Goal: Communication & Community: Answer question/provide support

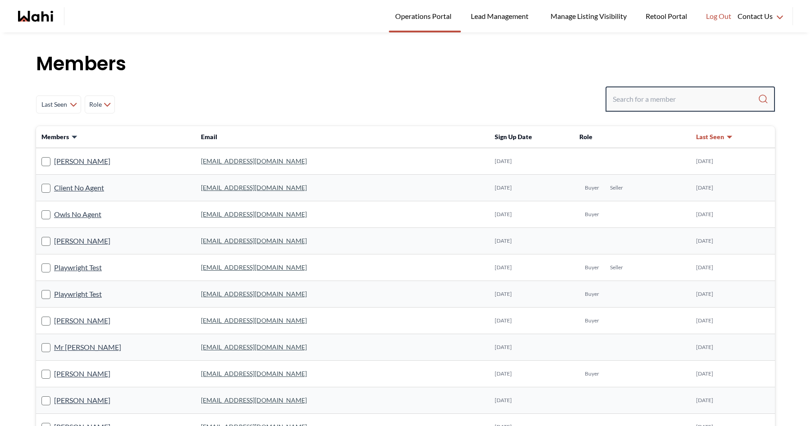
click at [631, 102] on input "Search input" at bounding box center [685, 99] width 145 height 16
type input "michelle"
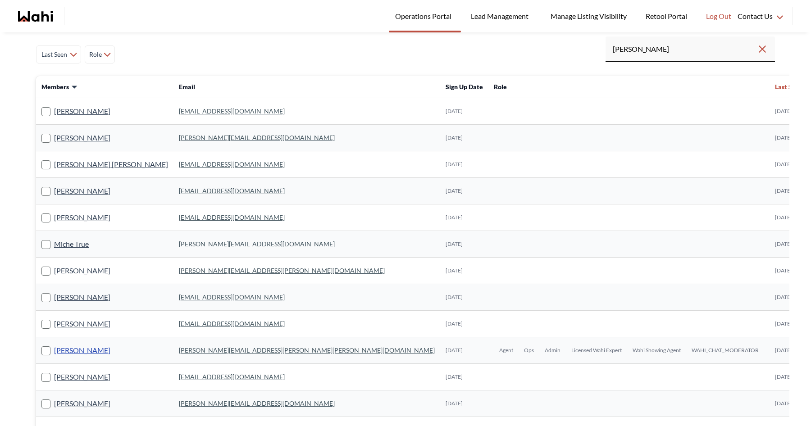
click at [93, 349] on link "[PERSON_NAME]" at bounding box center [82, 351] width 56 height 12
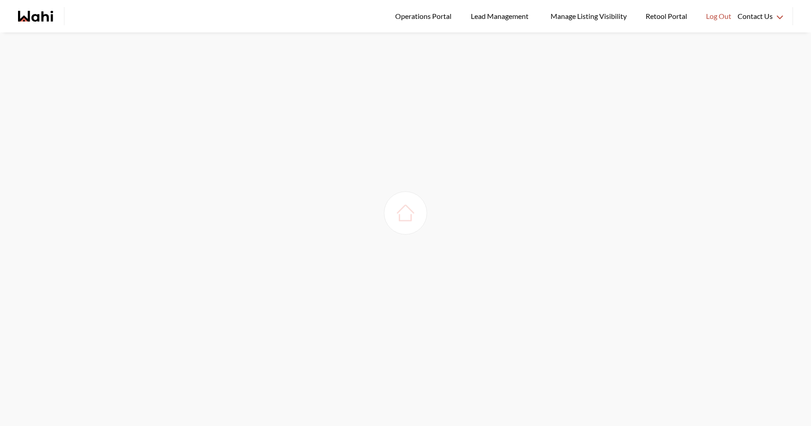
scroll to position [32, 0]
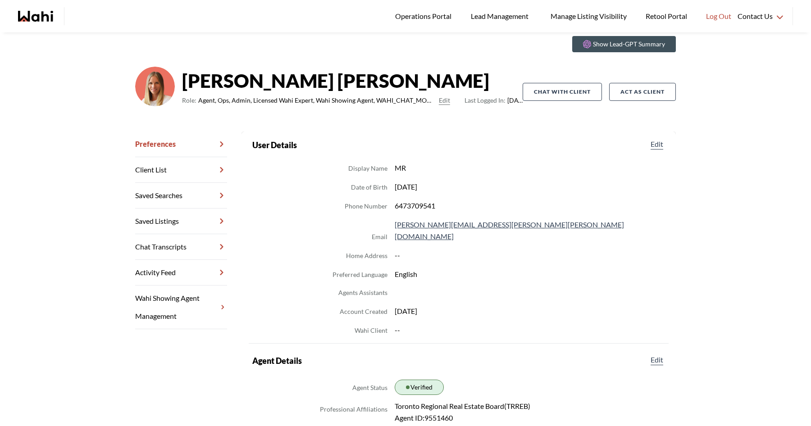
click at [186, 239] on link "Chat Transcripts" at bounding box center [181, 247] width 92 height 26
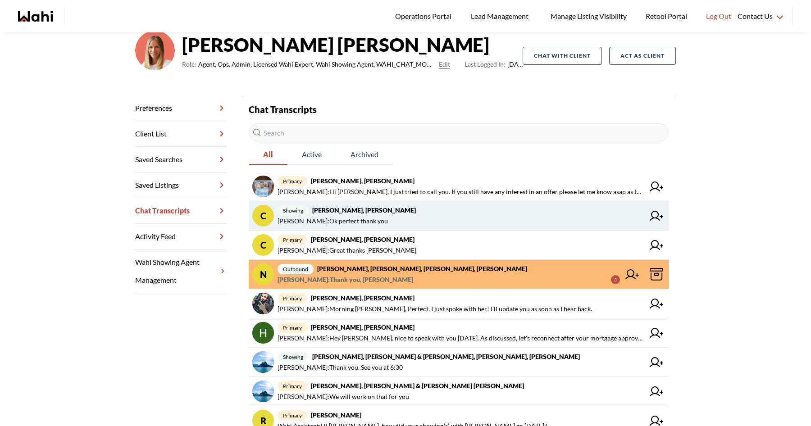
click at [462, 215] on span "showing Cheryl Zanetti, Naveen, Michelle" at bounding box center [461, 210] width 367 height 11
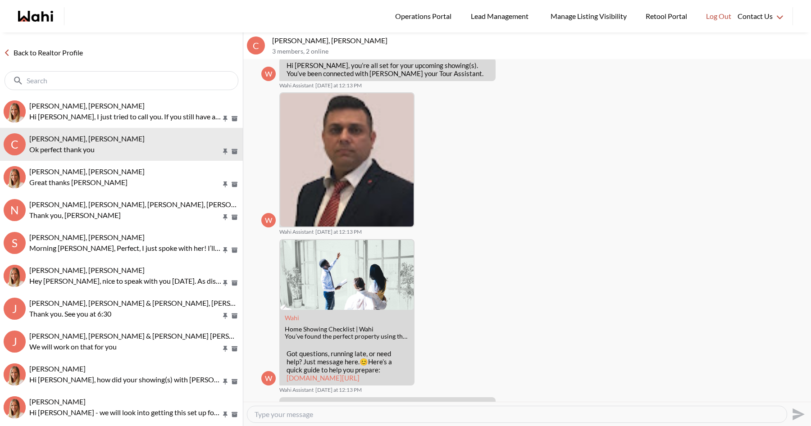
scroll to position [96, 0]
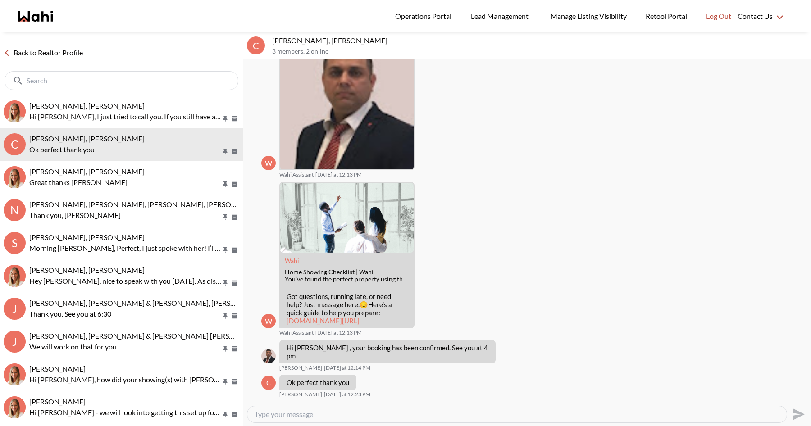
click at [52, 46] on div "Back to Realtor Profile" at bounding box center [121, 63] width 243 height 63
click at [52, 50] on link "Back to Realtor Profile" at bounding box center [43, 53] width 87 height 12
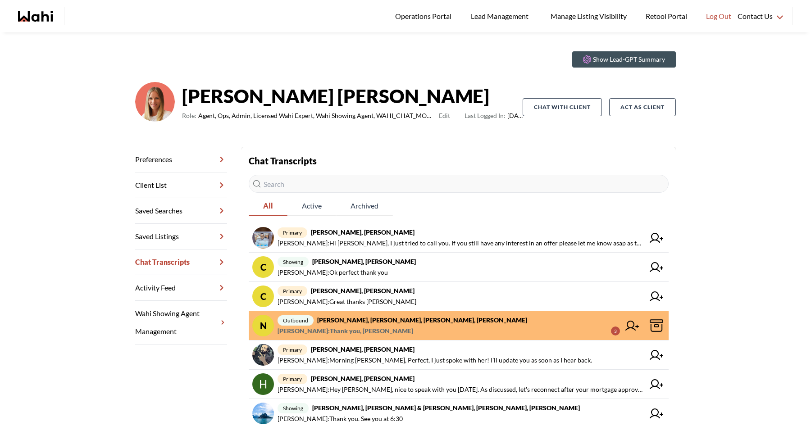
scroll to position [27, 0]
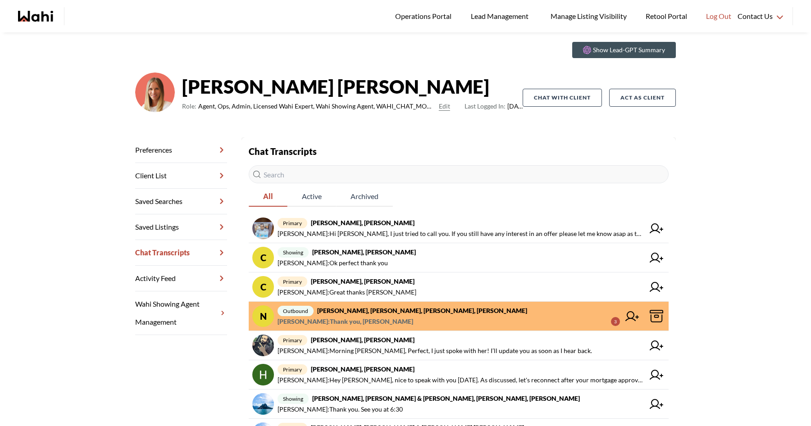
click at [50, 18] on icon "Wahi homepage" at bounding box center [35, 16] width 35 height 11
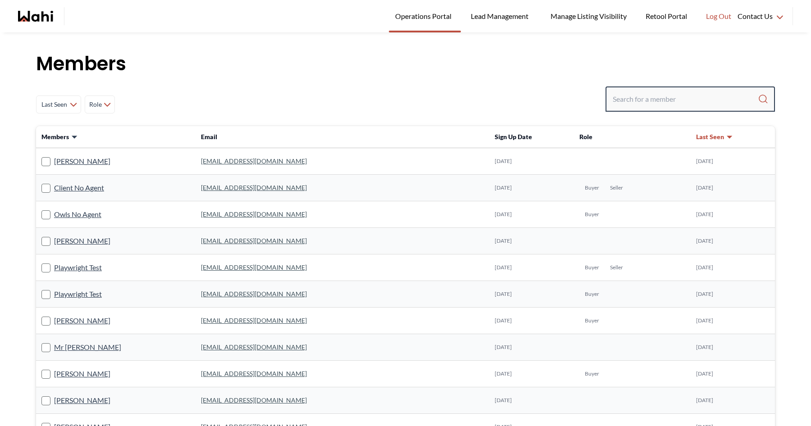
click at [647, 100] on input "Search input" at bounding box center [685, 99] width 145 height 16
type input "faraz"
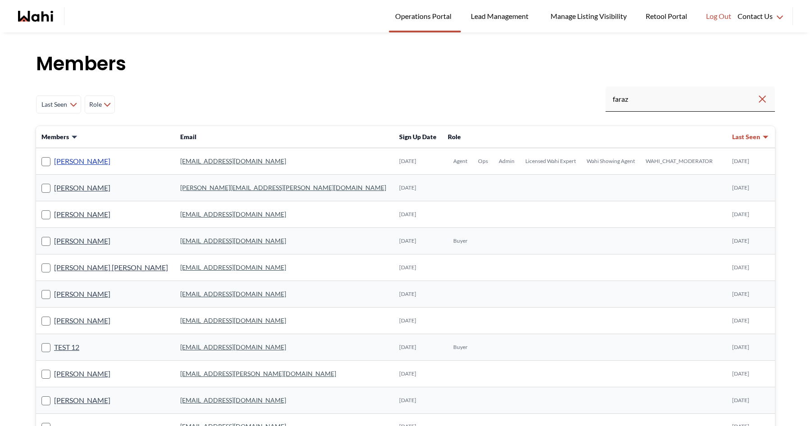
click at [78, 165] on link "Faraz Azam" at bounding box center [82, 162] width 56 height 12
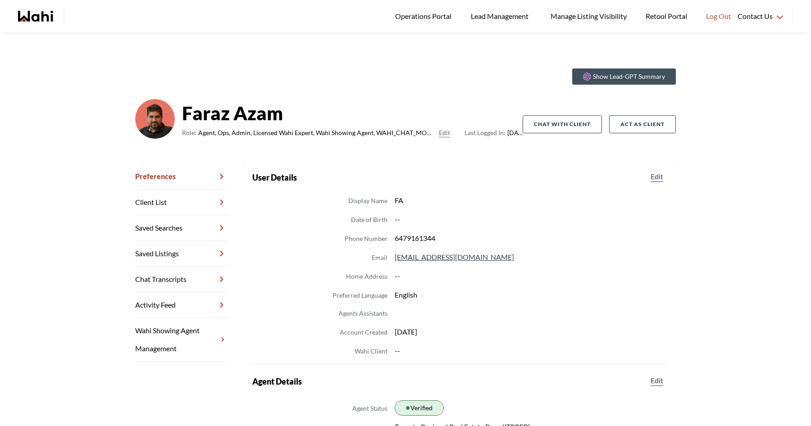
click at [180, 279] on link "Chat Transcripts" at bounding box center [181, 280] width 92 height 26
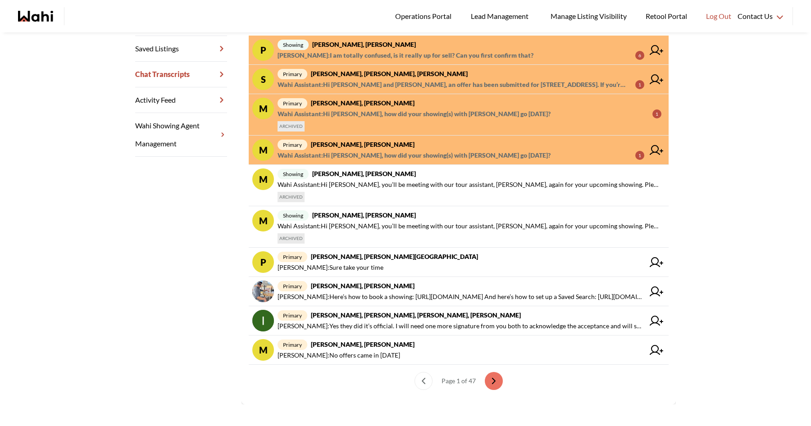
scroll to position [206, 0]
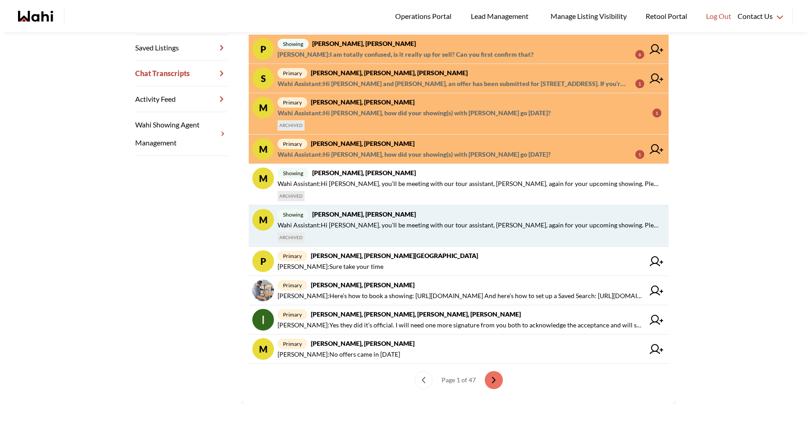
click at [377, 238] on div "showing Michael Ventrella, Paul, Faraz Wahi Assistant : Hi Michael, you’ll be m…" at bounding box center [470, 226] width 384 height 34
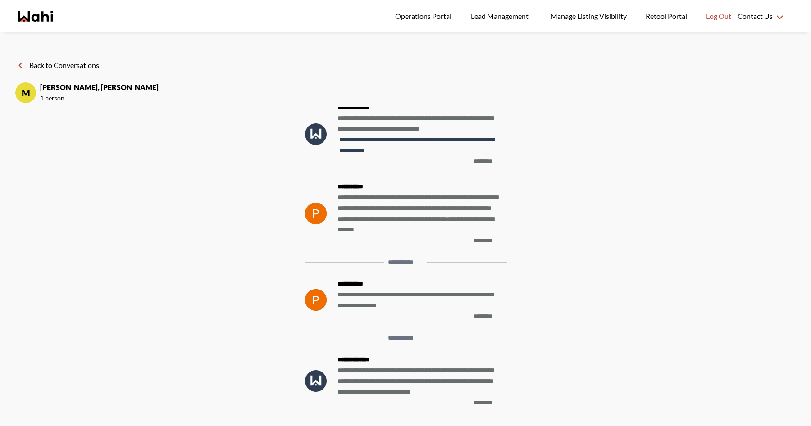
click at [50, 64] on button "Back to Conversations" at bounding box center [57, 65] width 84 height 12
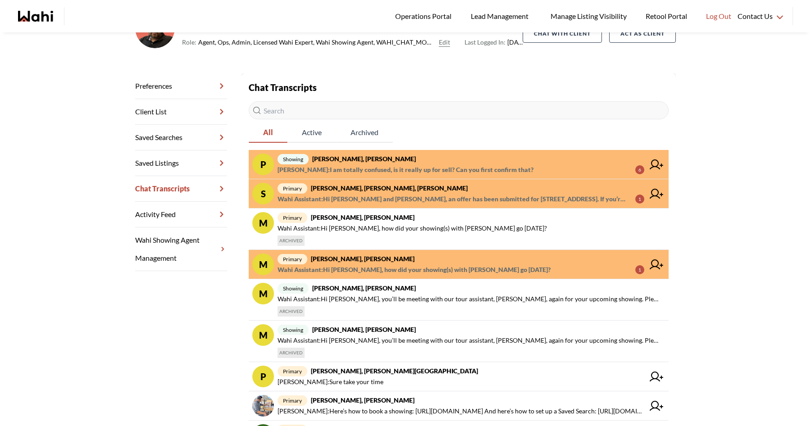
click at [437, 265] on span "Wahi Assistant : Hi Michael, how did your showing(s) with Paul go yesterday?" at bounding box center [414, 270] width 273 height 11
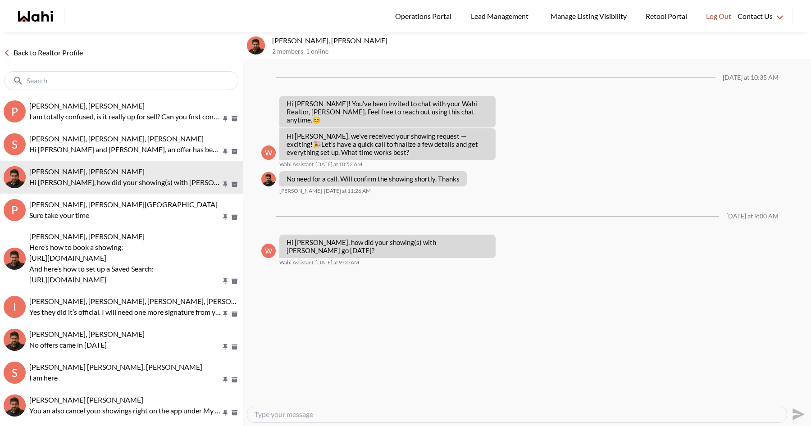
click at [63, 52] on link "Back to Realtor Profile" at bounding box center [43, 53] width 87 height 12
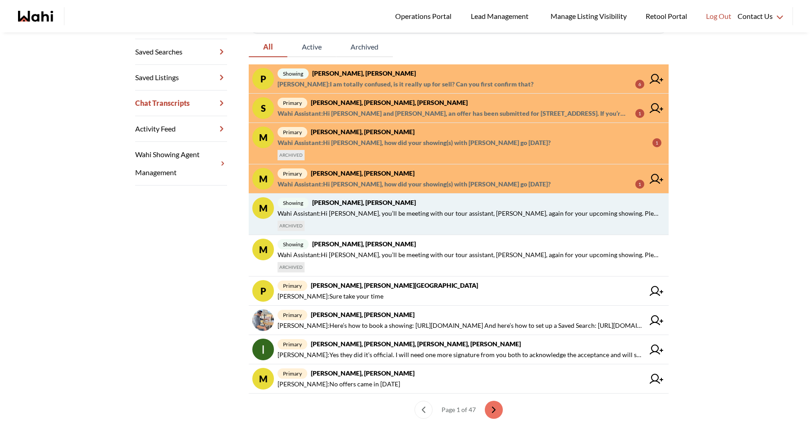
scroll to position [178, 0]
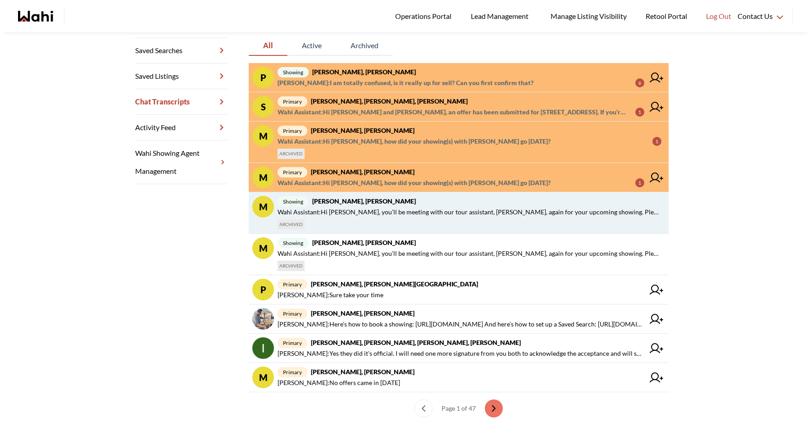
click at [409, 215] on span "Wahi Assistant : Hi Pradip, you’ll be meeting with our tour assistant, Duane, a…" at bounding box center [470, 212] width 384 height 11
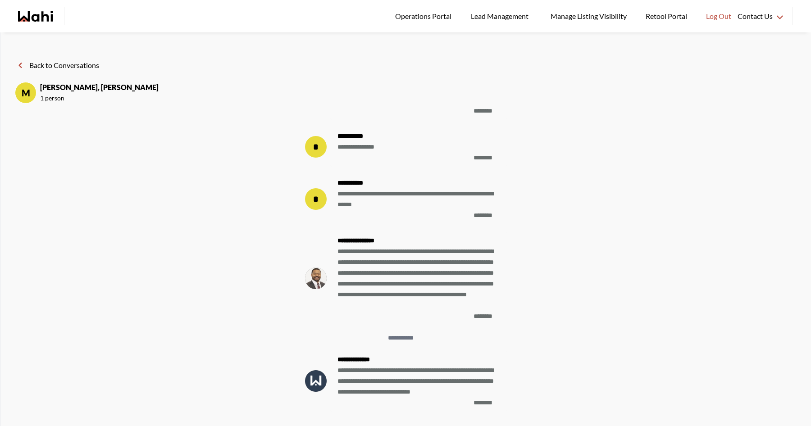
click at [62, 63] on button "Back to Conversations" at bounding box center [57, 65] width 84 height 12
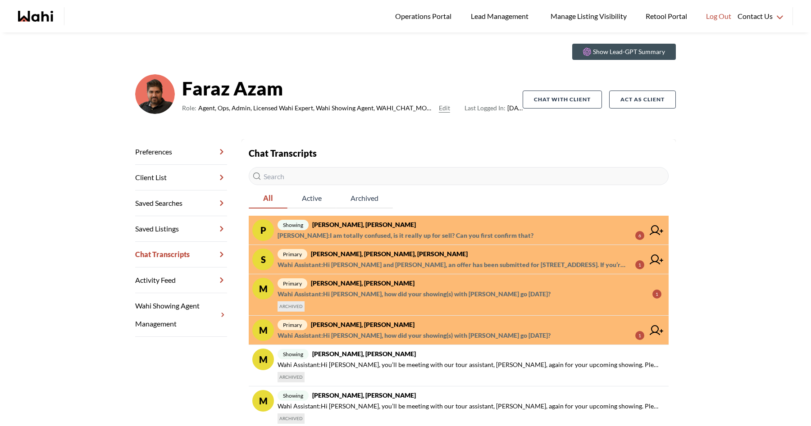
scroll to position [30, 0]
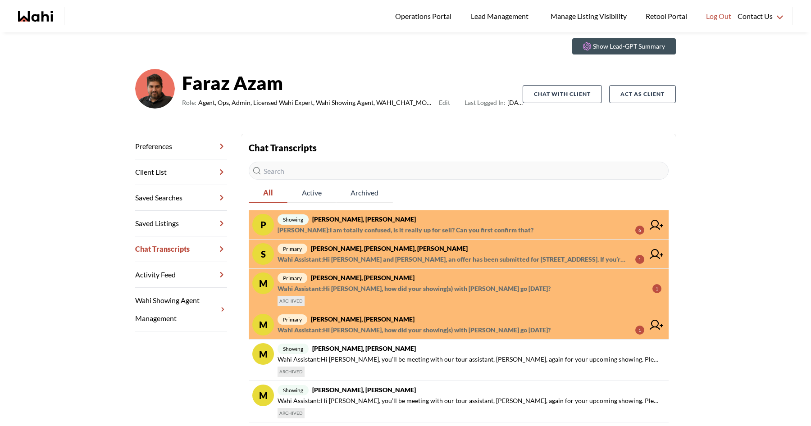
click at [439, 291] on span "Wahi Assistant : Hi Pradip, how did your showing(s) with Duane go yesterday?" at bounding box center [414, 289] width 273 height 11
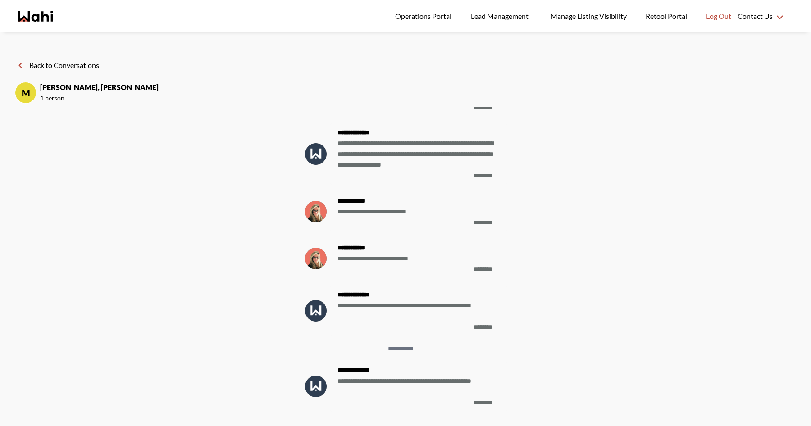
click at [81, 61] on button "Back to Conversations" at bounding box center [57, 65] width 84 height 12
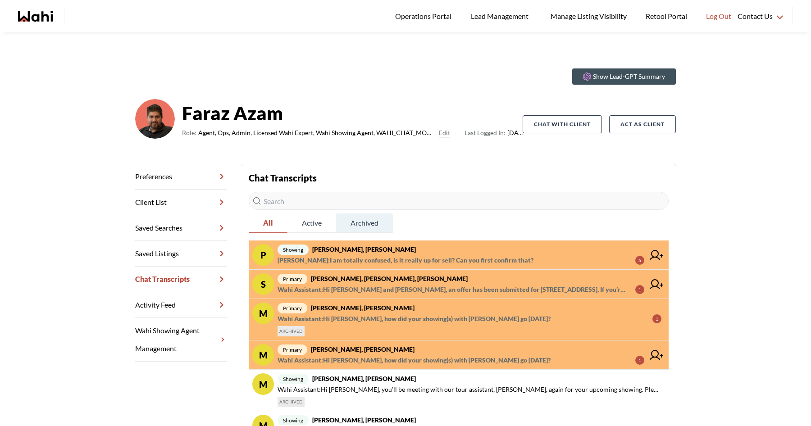
click at [368, 226] on span "Archived" at bounding box center [364, 223] width 57 height 19
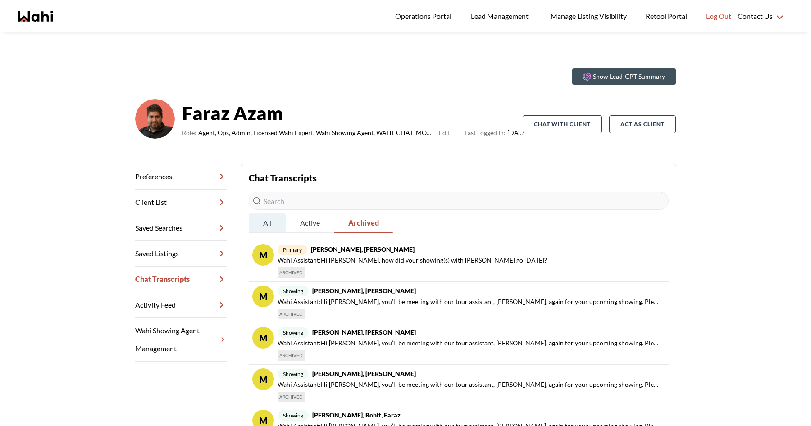
click at [252, 221] on span "All" at bounding box center [267, 223] width 37 height 19
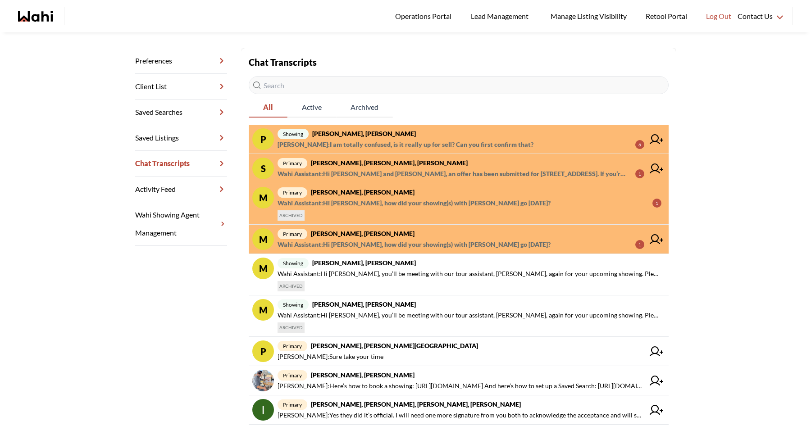
scroll to position [120, 0]
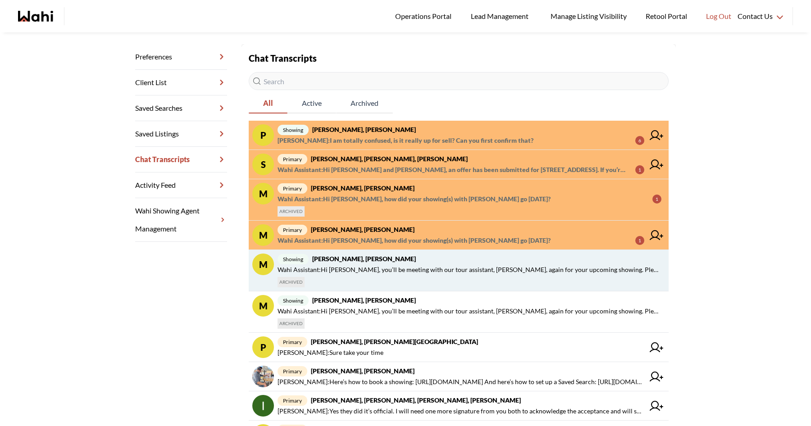
click at [385, 265] on span "Wahi Assistant : Hi Pradip, you’ll be meeting with our tour assistant, Duane, a…" at bounding box center [470, 270] width 384 height 11
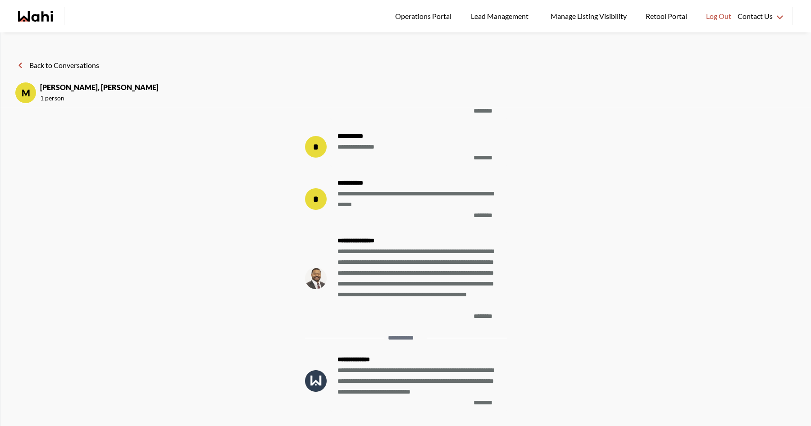
click at [80, 64] on button "Back to Conversations" at bounding box center [57, 65] width 84 height 12
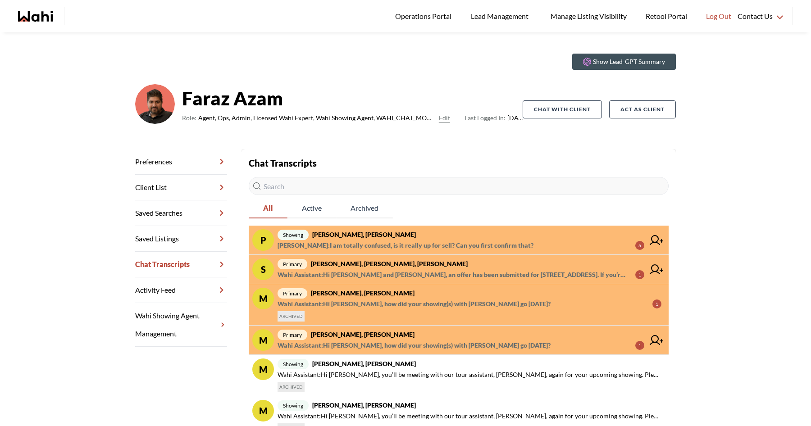
scroll to position [22, 0]
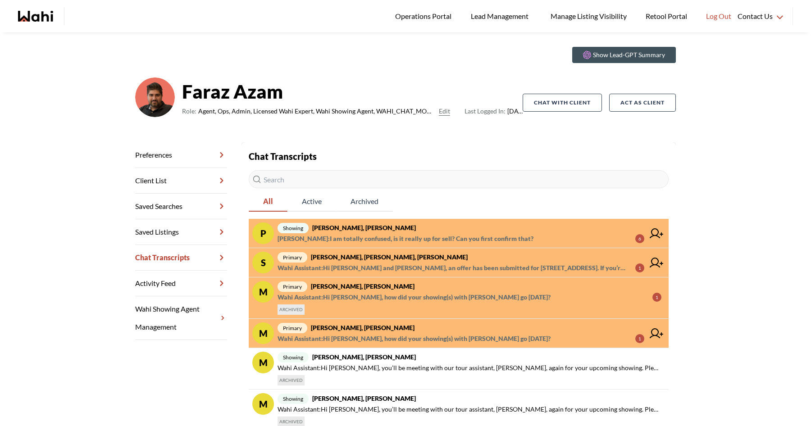
click at [29, 4] on div "Operations Portal Lead Management Manage Listing Visibility Retool Portal Log O…" at bounding box center [405, 16] width 811 height 32
click at [33, 16] on icon "Wahi homepage" at bounding box center [43, 16] width 22 height 11
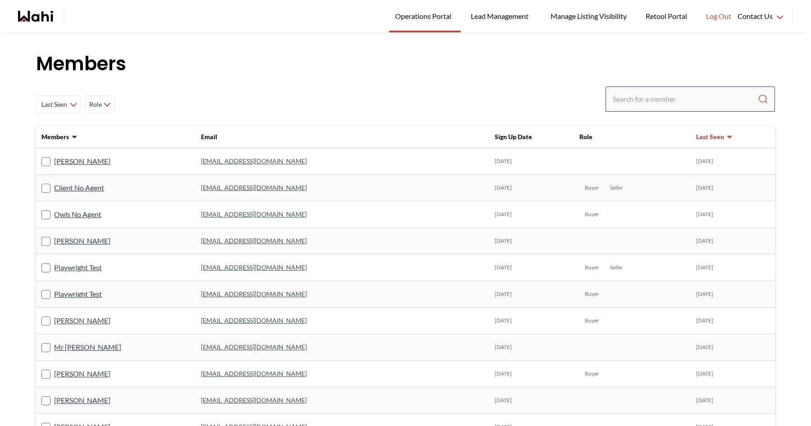
click at [662, 107] on div at bounding box center [690, 99] width 169 height 25
click at [648, 105] on input "Search input" at bounding box center [685, 99] width 145 height 16
type input "michelle"
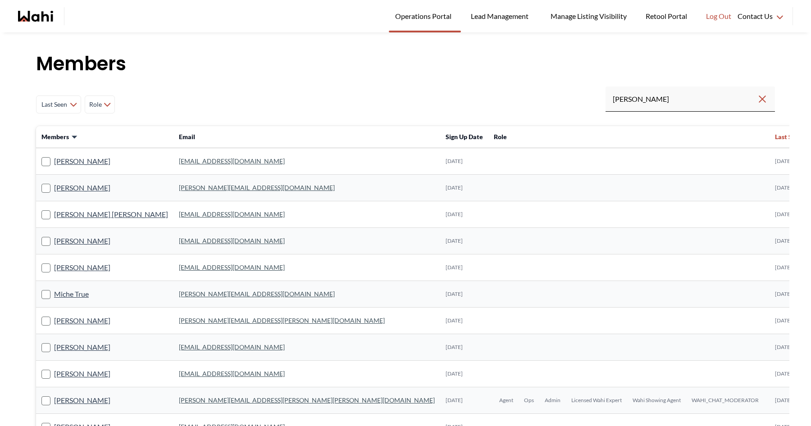
click at [86, 407] on td "[PERSON_NAME]" at bounding box center [104, 401] width 137 height 27
click at [96, 403] on link "[PERSON_NAME]" at bounding box center [82, 401] width 56 height 12
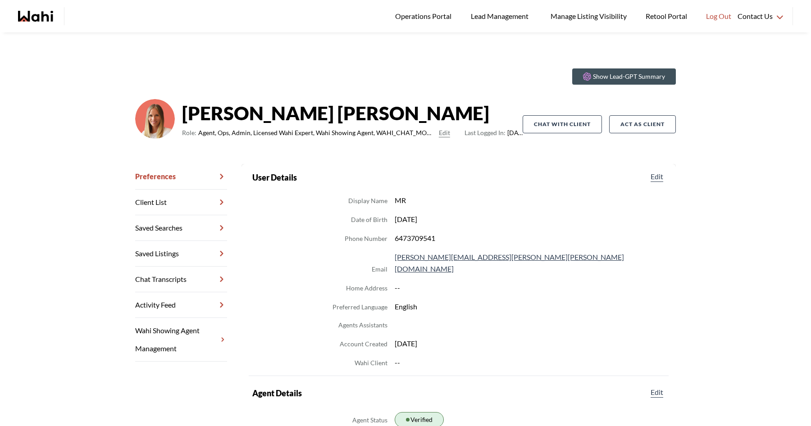
click at [203, 280] on link "Chat Transcripts" at bounding box center [181, 280] width 92 height 26
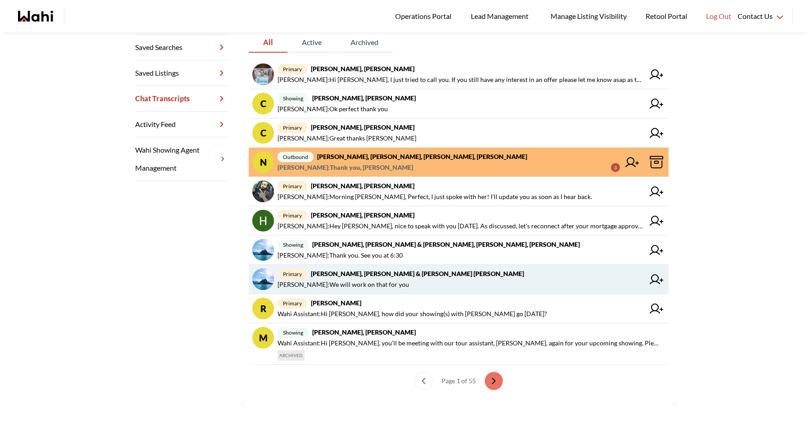
scroll to position [188, 0]
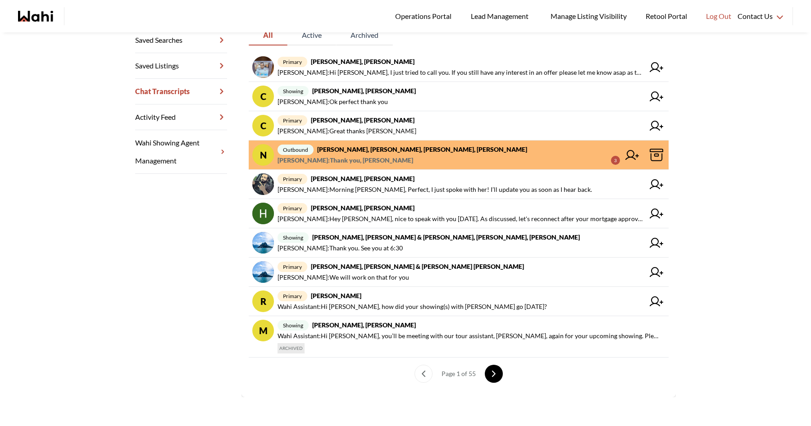
click at [497, 378] on button "next page" at bounding box center [494, 374] width 18 height 18
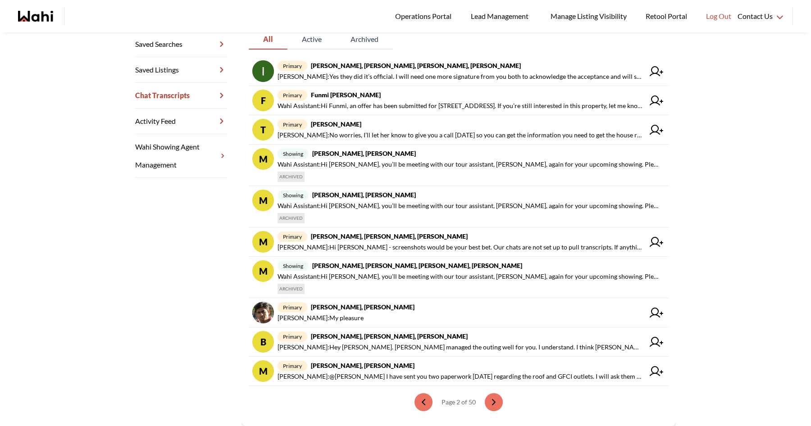
scroll to position [182, 0]
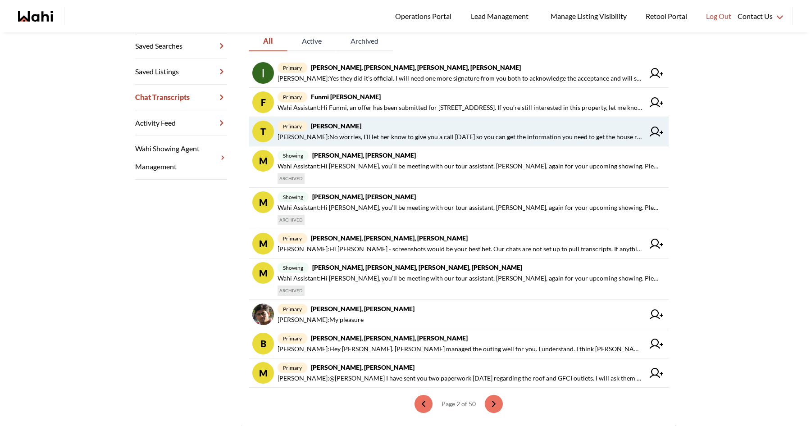
click at [424, 131] on span "primary Tadia Hines, Michelle" at bounding box center [461, 126] width 367 height 11
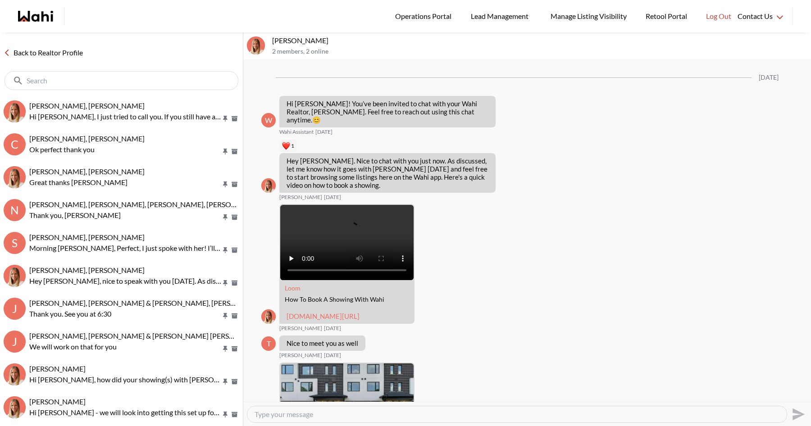
scroll to position [859, 0]
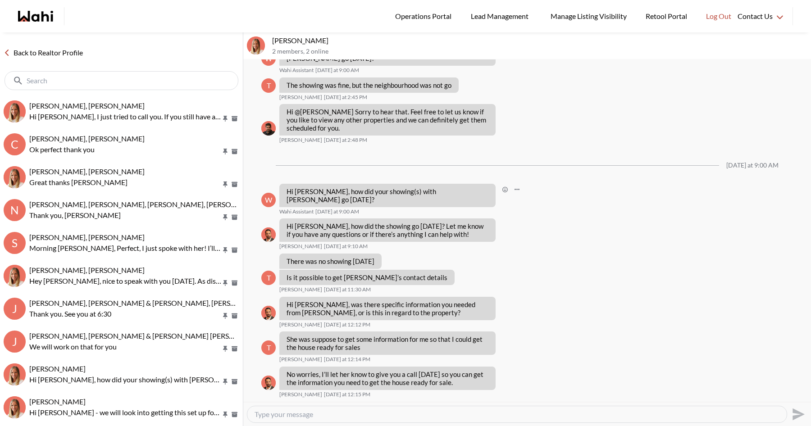
click at [388, 196] on p "Hi Tadia, how did your showing(s) with Naveen go yesterday?" at bounding box center [388, 196] width 202 height 16
click at [66, 55] on link "Back to Realtor Profile" at bounding box center [43, 53] width 87 height 12
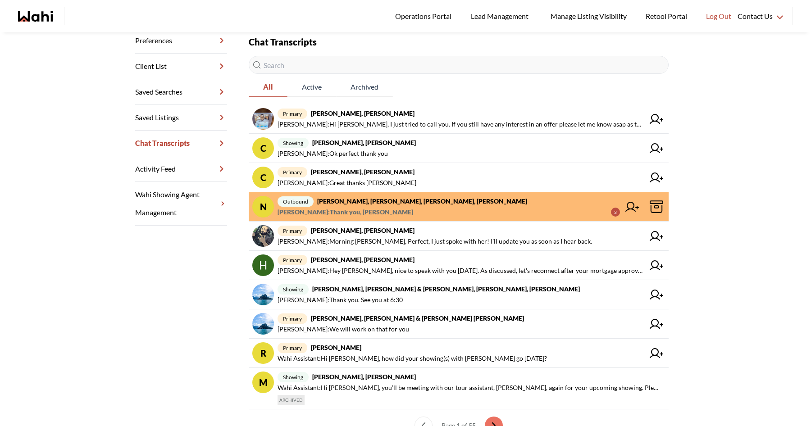
scroll to position [167, 0]
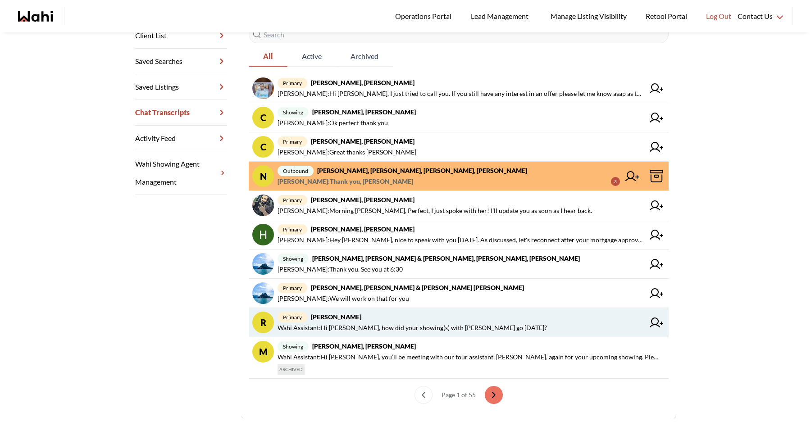
click at [392, 318] on span "primary Ritu Gill, Michelle" at bounding box center [461, 317] width 367 height 11
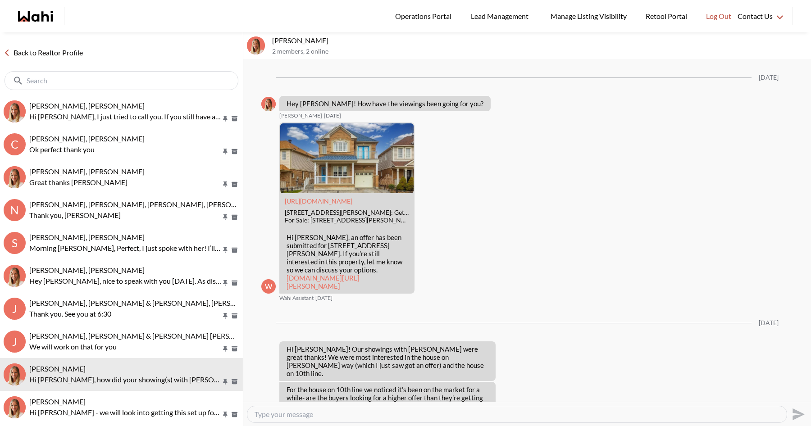
scroll to position [1044, 0]
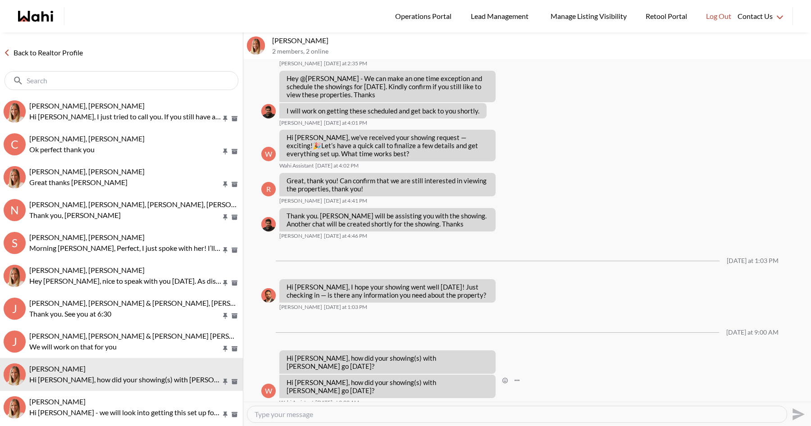
click at [356, 384] on p "Hi [PERSON_NAME], how did your showing(s) with [PERSON_NAME] go [DATE]?" at bounding box center [388, 387] width 202 height 16
click at [46, 51] on link "Back to Realtor Profile" at bounding box center [43, 53] width 87 height 12
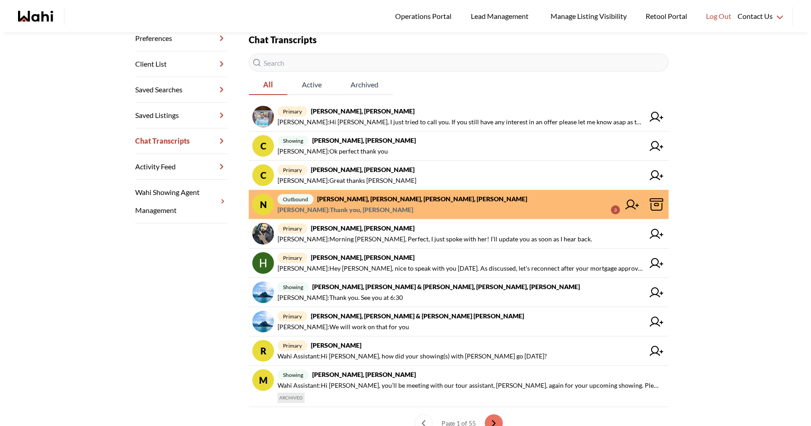
scroll to position [188, 0]
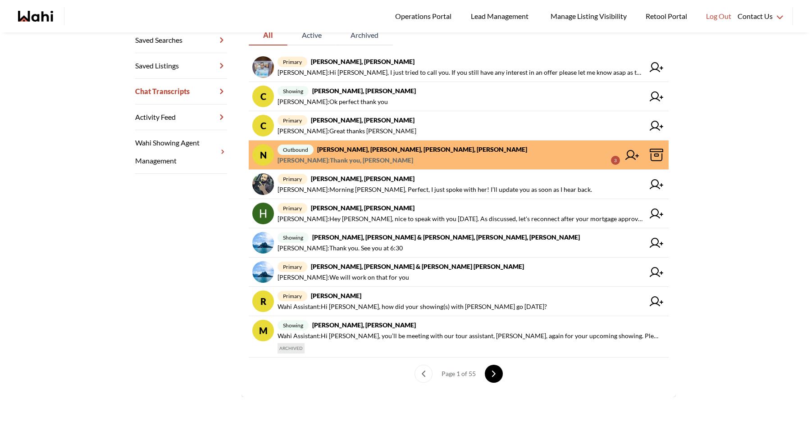
click at [499, 379] on button "next page" at bounding box center [494, 374] width 18 height 18
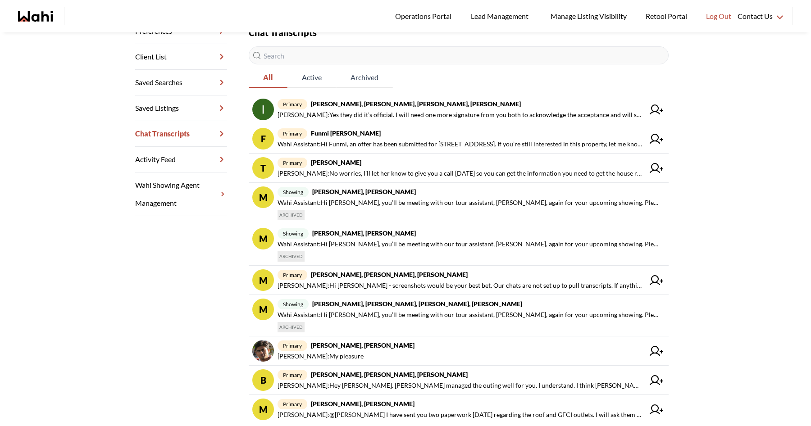
scroll to position [146, 0]
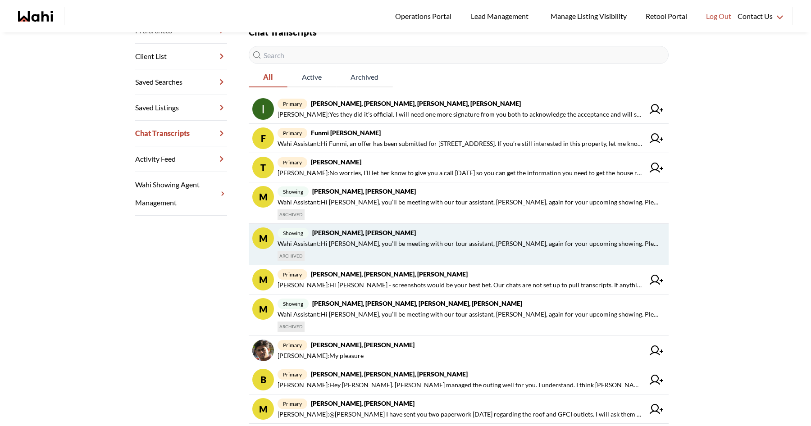
click at [427, 240] on span "Wahi Assistant : Hi Tadia, you’ll be meeting with our tour assistant, Naveen, a…" at bounding box center [470, 243] width 384 height 11
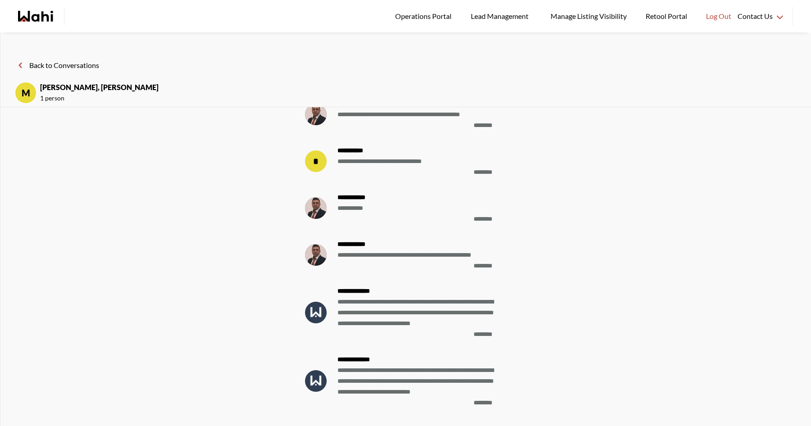
click at [74, 59] on header "Back to Conversations M Tadia Hines, Naveen, Michelle 1 person" at bounding box center [405, 77] width 811 height 60
click at [82, 65] on button "Back to Conversations" at bounding box center [57, 65] width 84 height 12
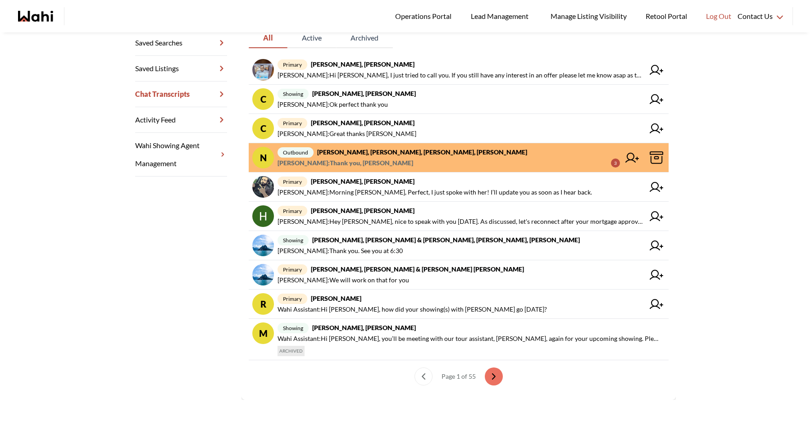
scroll to position [188, 0]
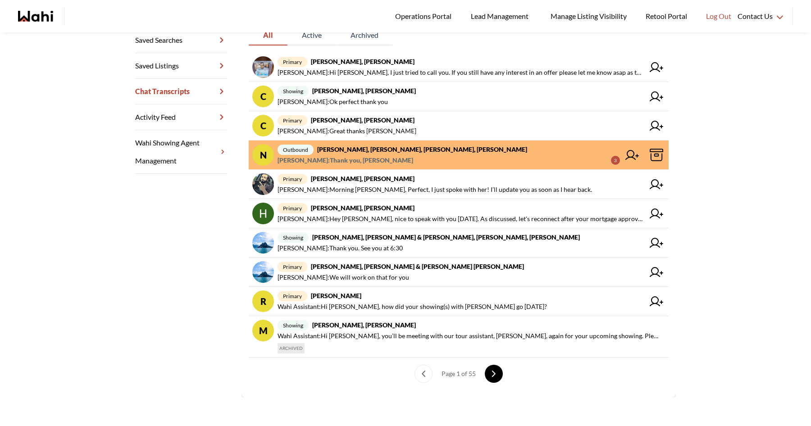
click at [494, 379] on button "next page" at bounding box center [494, 374] width 18 height 18
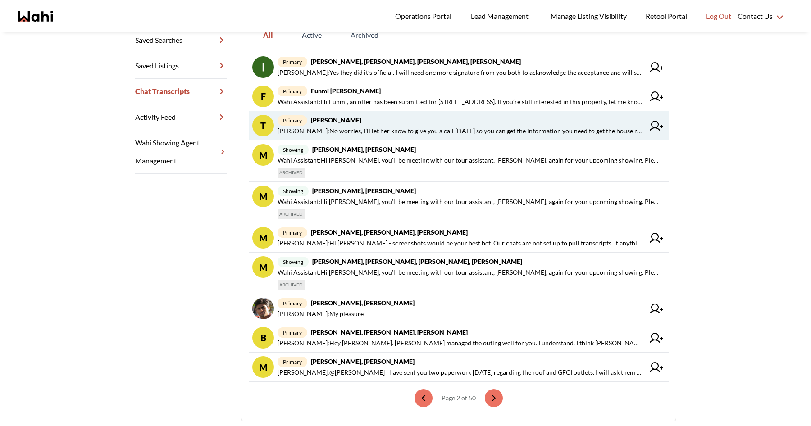
click at [442, 126] on span "Behnam Fazili : No worries, I’ll let her know to give you a call today so you c…" at bounding box center [461, 131] width 367 height 11
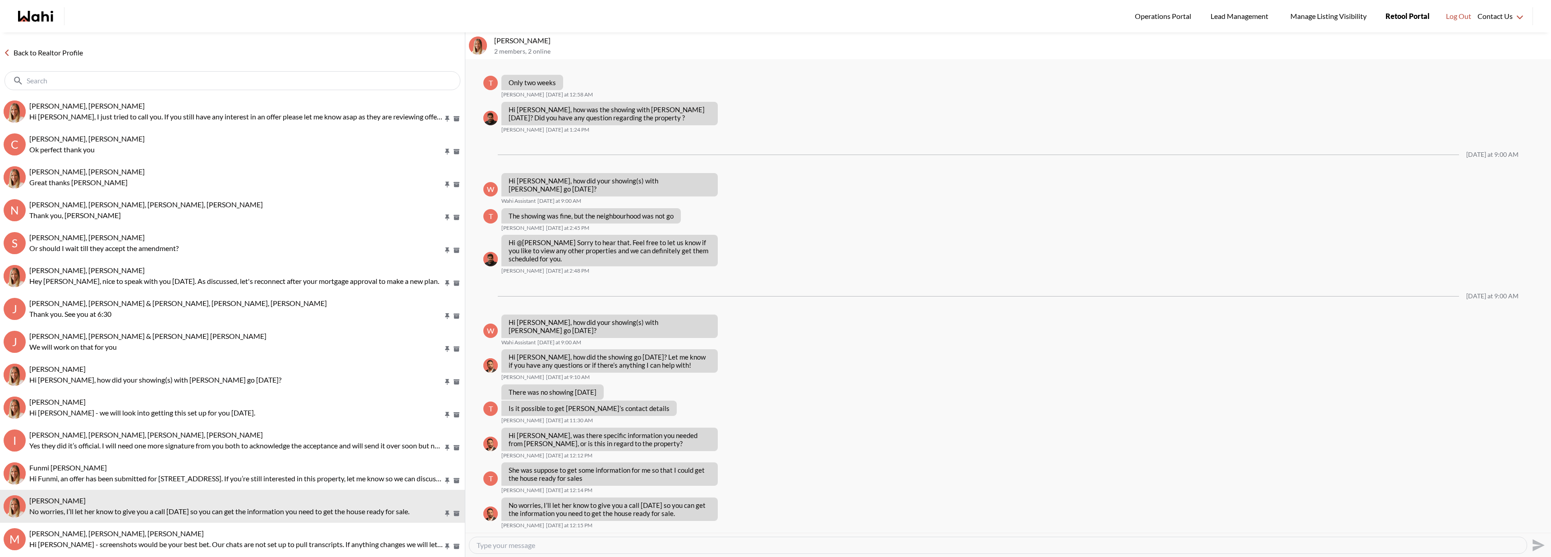
scroll to position [729, 0]
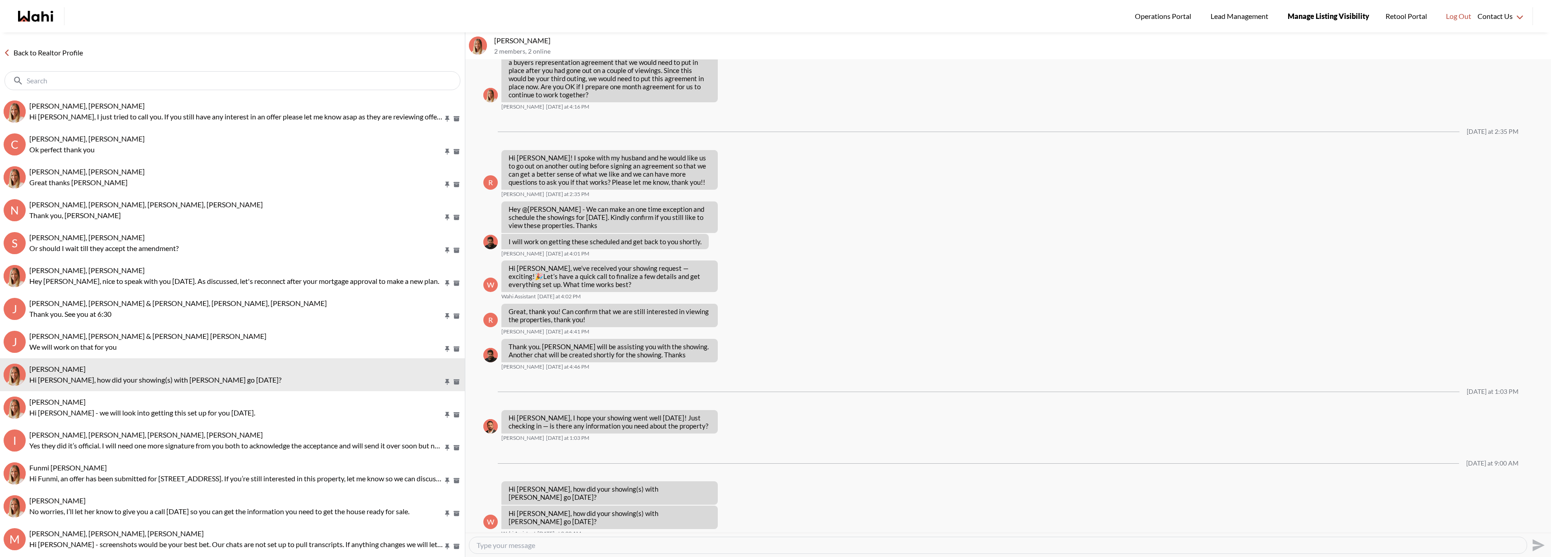
scroll to position [914, 0]
click at [634, 426] on p "Hi [PERSON_NAME], how did your showing(s) with [PERSON_NAME] go [DATE]?" at bounding box center [609, 493] width 202 height 16
click at [625, 426] on p "Hi [PERSON_NAME], how did your showing(s) with [PERSON_NAME] go [DATE]?" at bounding box center [609, 493] width 202 height 16
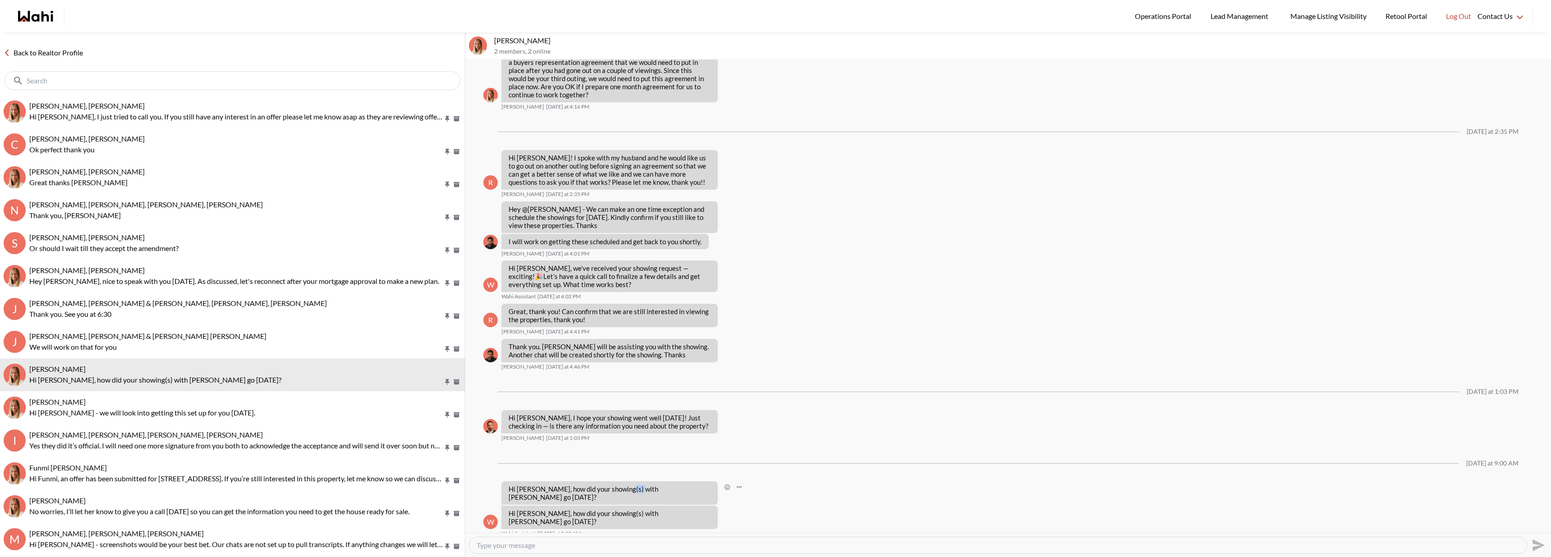
click at [625, 426] on p "Hi Ritu, how did your showing(s) with Paul go yesterday?" at bounding box center [609, 493] width 202 height 16
click at [675, 426] on div "Hi Ritu, how did your showing(s) with Paul go yesterday?" at bounding box center [609, 492] width 216 height 23
click at [656, 426] on p "Hi [PERSON_NAME], how did your showing(s) with [PERSON_NAME] go [DATE]?" at bounding box center [609, 493] width 202 height 16
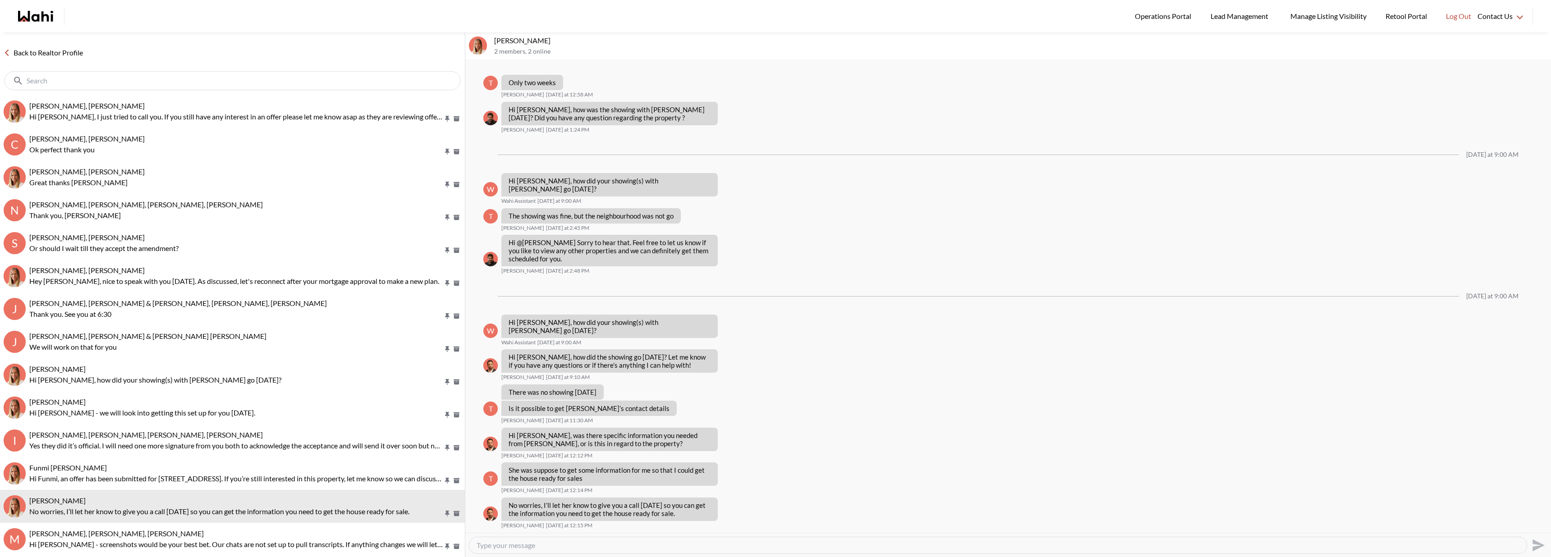
scroll to position [728, 0]
click at [44, 52] on link "Back to Realtor Profile" at bounding box center [43, 53] width 87 height 12
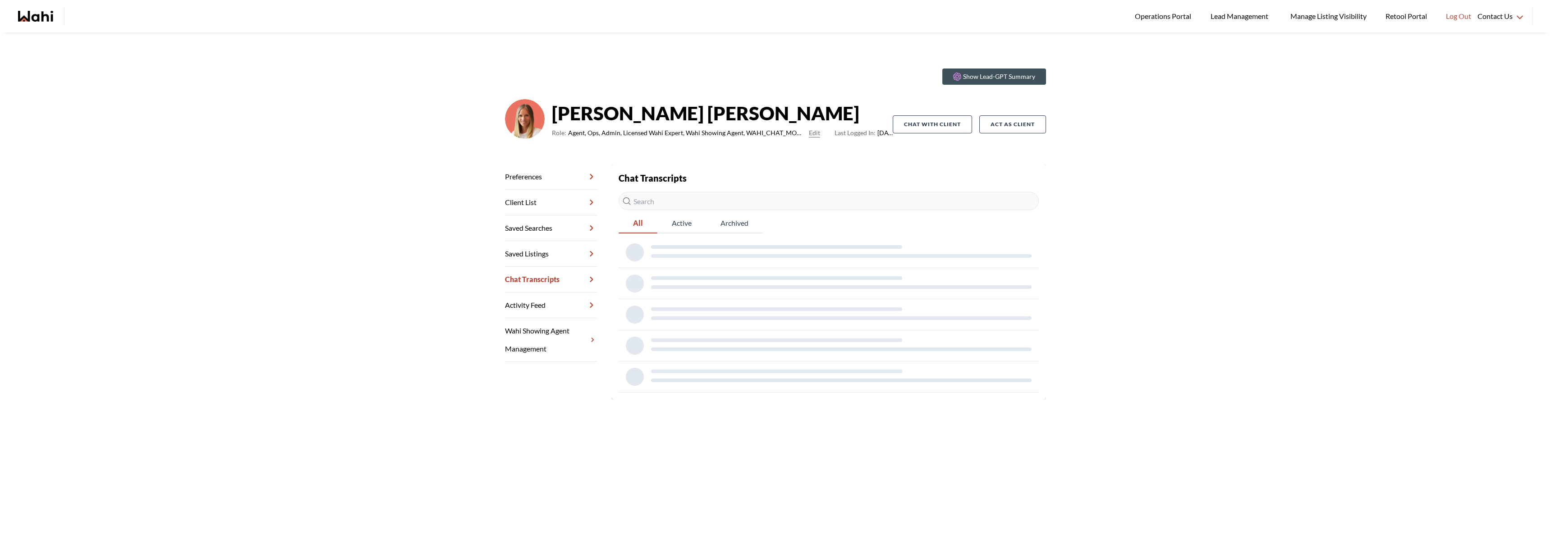
click at [811, 24] on ul "Operations Portal Lead Management Manage Listing Visibility Retool Portal Log O…" at bounding box center [781, 16] width 1391 height 32
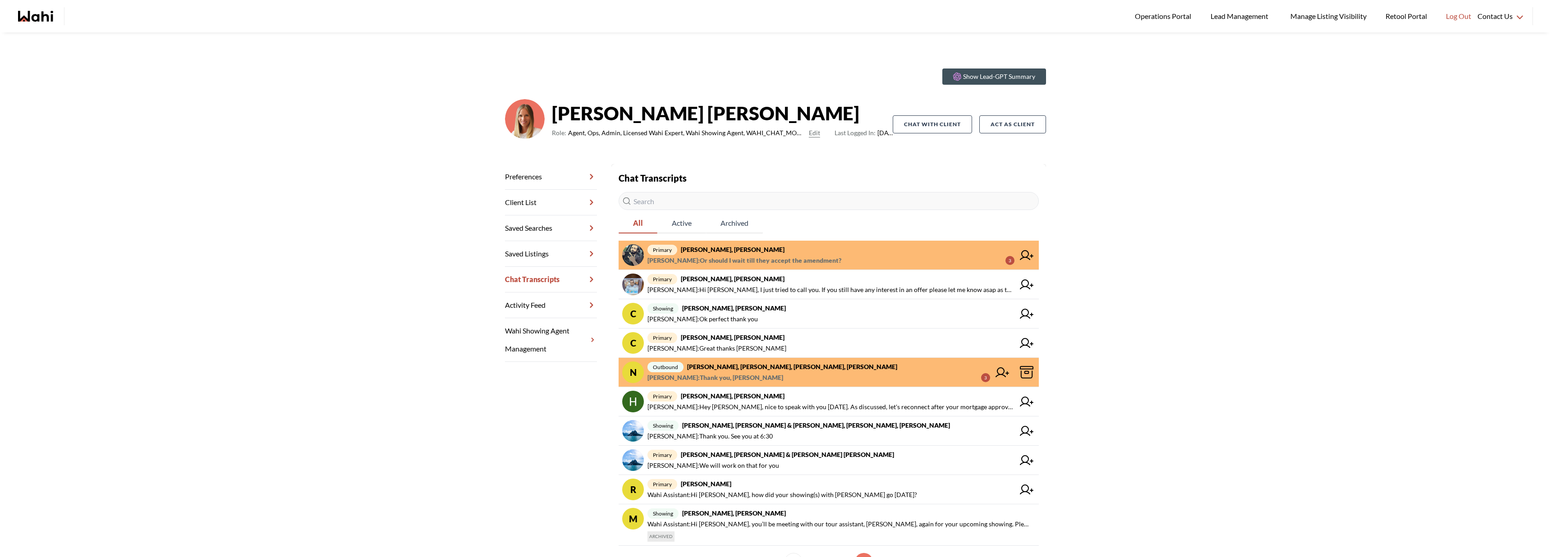
click at [811, 73] on div "Show Lead-GPT Summary [PERSON_NAME] Role: Agent, Ops, Admin, Licensed Wahi Expe…" at bounding box center [775, 323] width 1551 height 582
click at [811, 165] on div "Show Lead-GPT Summary [PERSON_NAME] Role: Agent, Ops, Admin, Licensed Wahi Expe…" at bounding box center [775, 323] width 1551 height 582
drag, startPoint x: 1357, startPoint y: 146, endPoint x: 1386, endPoint y: 13, distance: 136.1
click at [811, 143] on div "Show Lead-GPT Summary [PERSON_NAME] Role: Agent, Ops, Admin, Licensed Wahi Expe…" at bounding box center [775, 323] width 1551 height 582
click at [811, 146] on div "Show Lead-GPT Summary [PERSON_NAME] Role: Agent, Ops, Admin, Licensed Wahi Expe…" at bounding box center [775, 323] width 1551 height 582
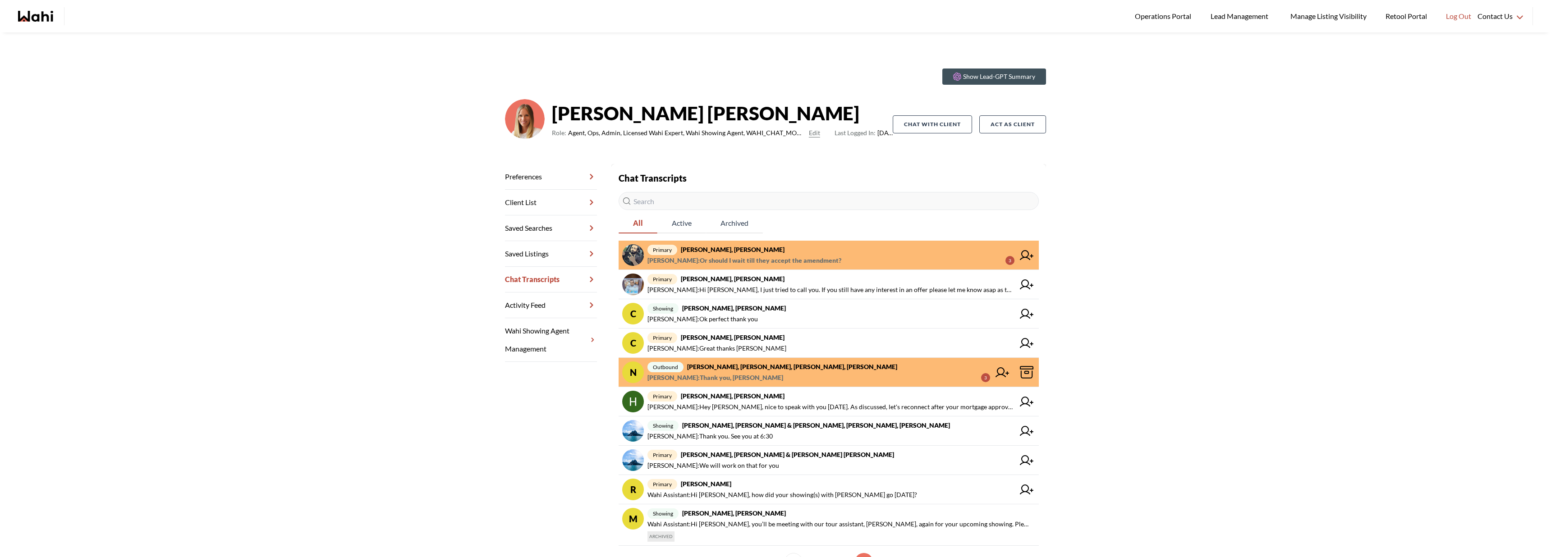
click at [811, 259] on span "Saeid Kanani : Or should I wait till they accept the amendment? 3" at bounding box center [830, 260] width 367 height 11
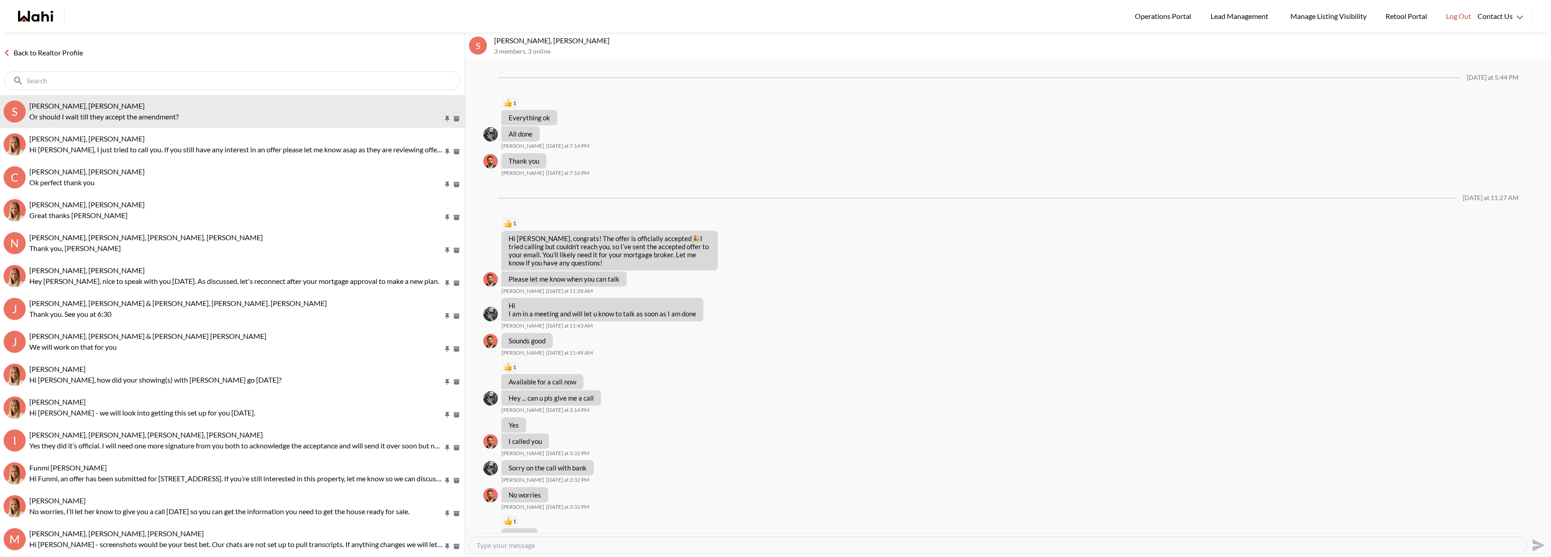
scroll to position [602, 0]
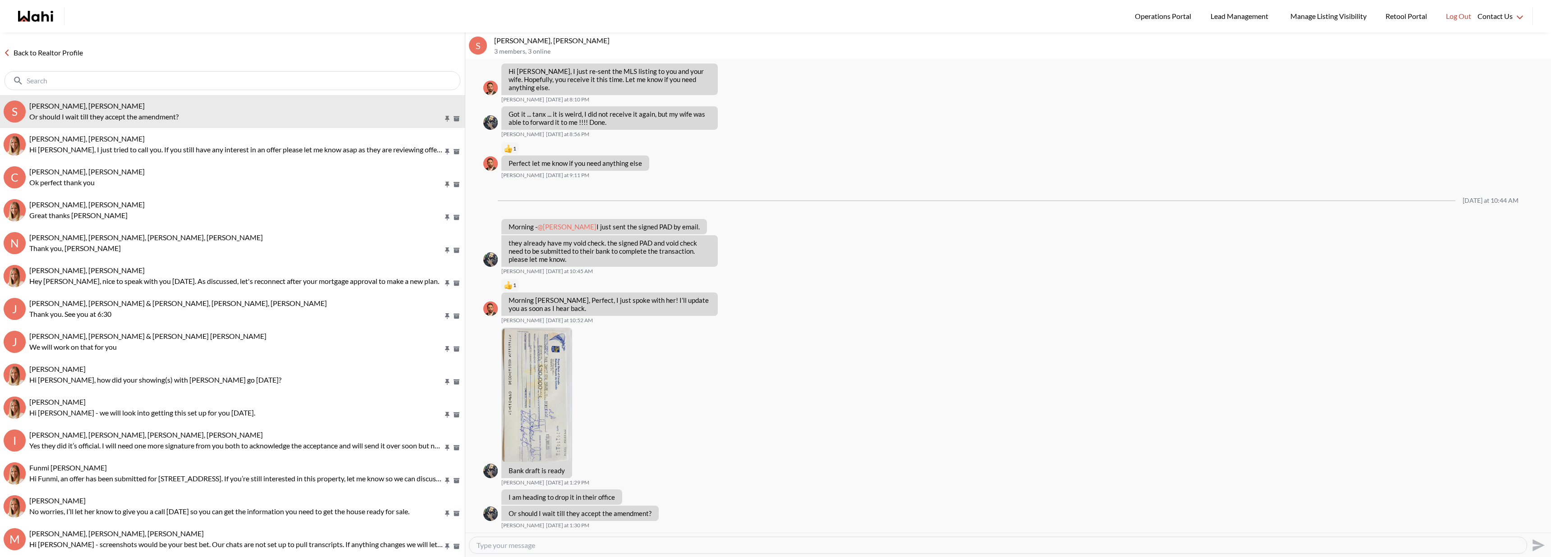
click at [73, 53] on link "Back to Realtor Profile" at bounding box center [43, 53] width 87 height 12
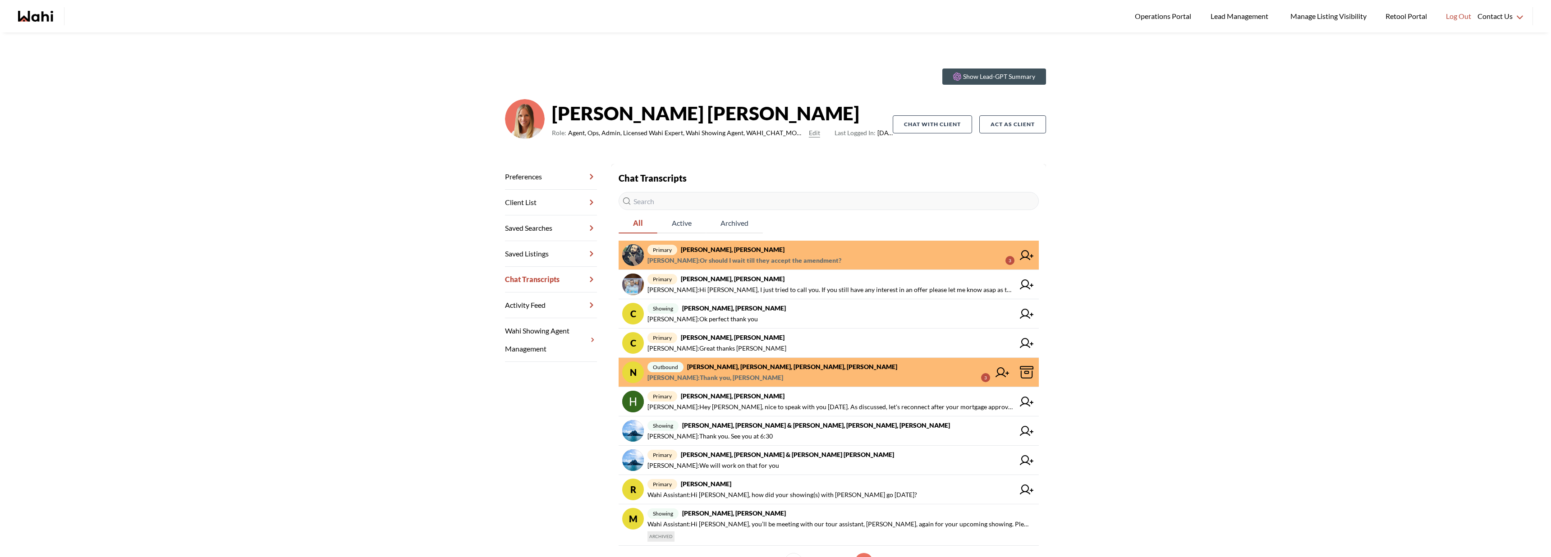
click at [1237, 145] on div "Show Lead-GPT Summary [PERSON_NAME] Role: Agent, Ops, Admin, Licensed Wahi Expe…" at bounding box center [775, 323] width 1551 height 582
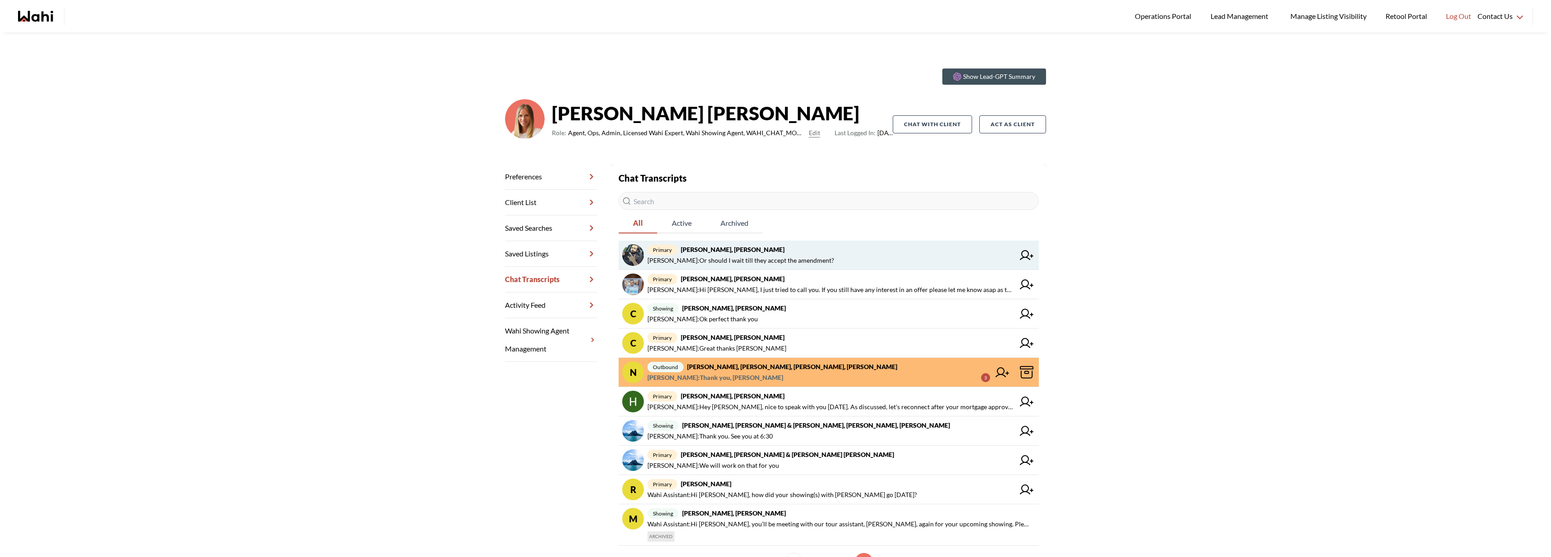
click at [783, 252] on span "primary [PERSON_NAME], [PERSON_NAME]" at bounding box center [830, 249] width 367 height 11
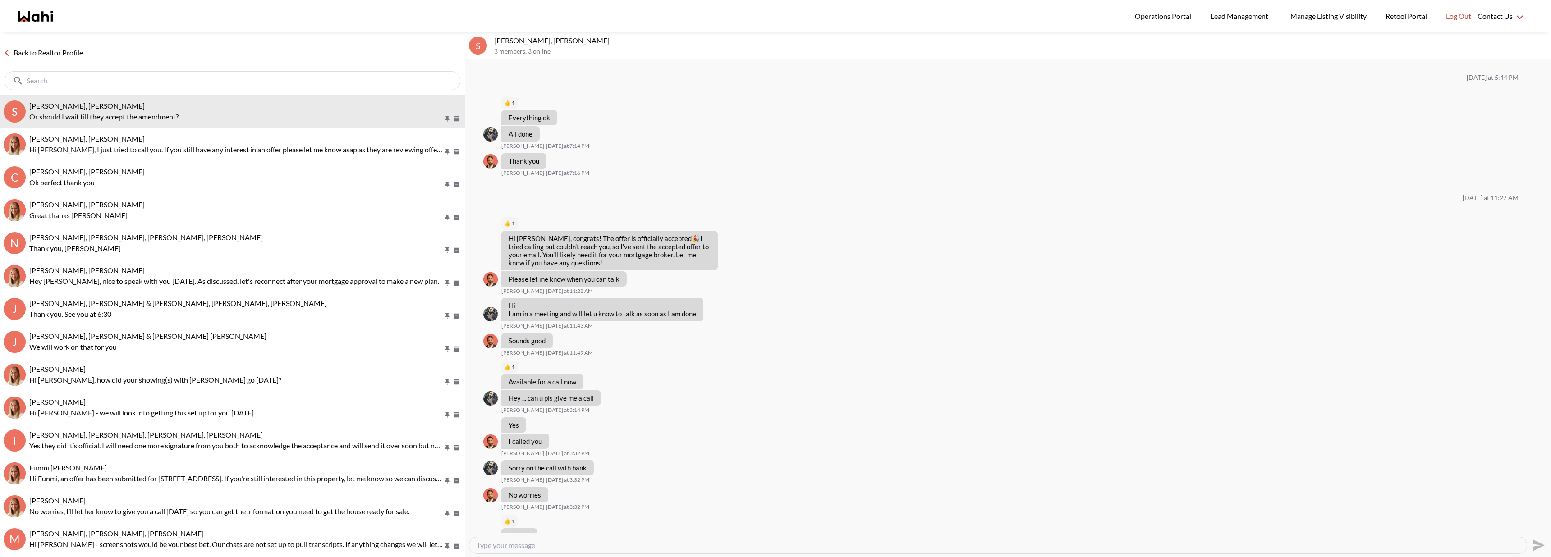
scroll to position [602, 0]
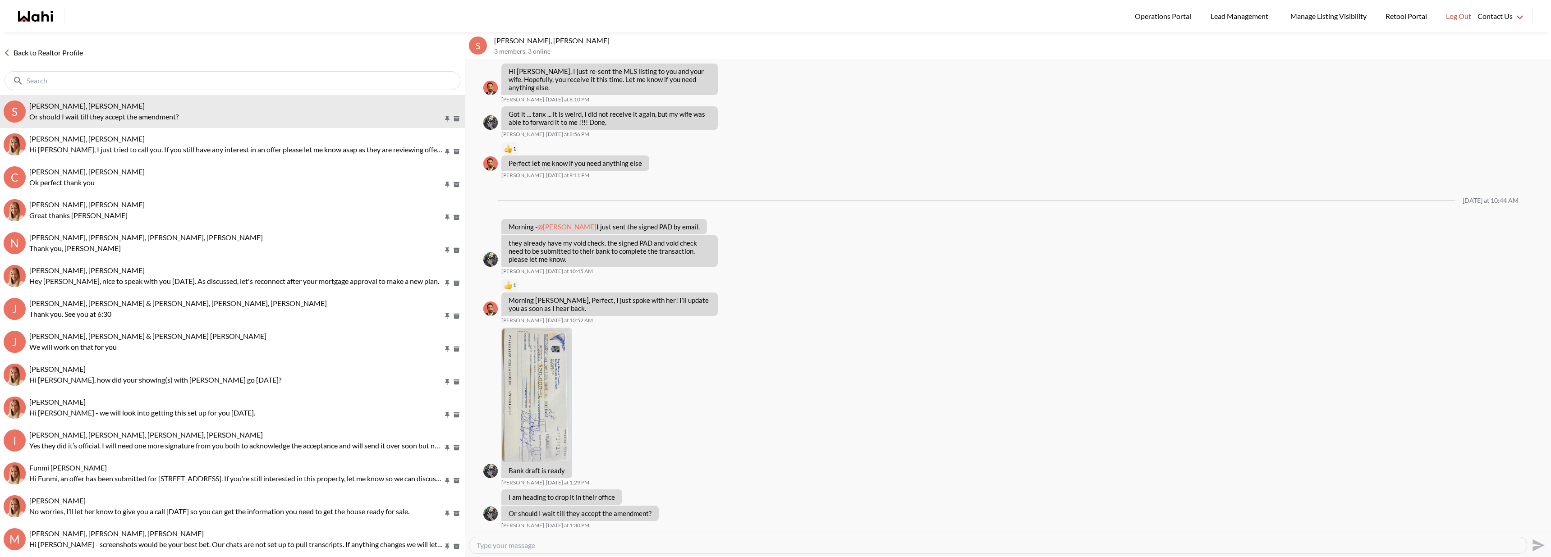
click at [38, 50] on link "Back to Realtor Profile" at bounding box center [43, 53] width 87 height 12
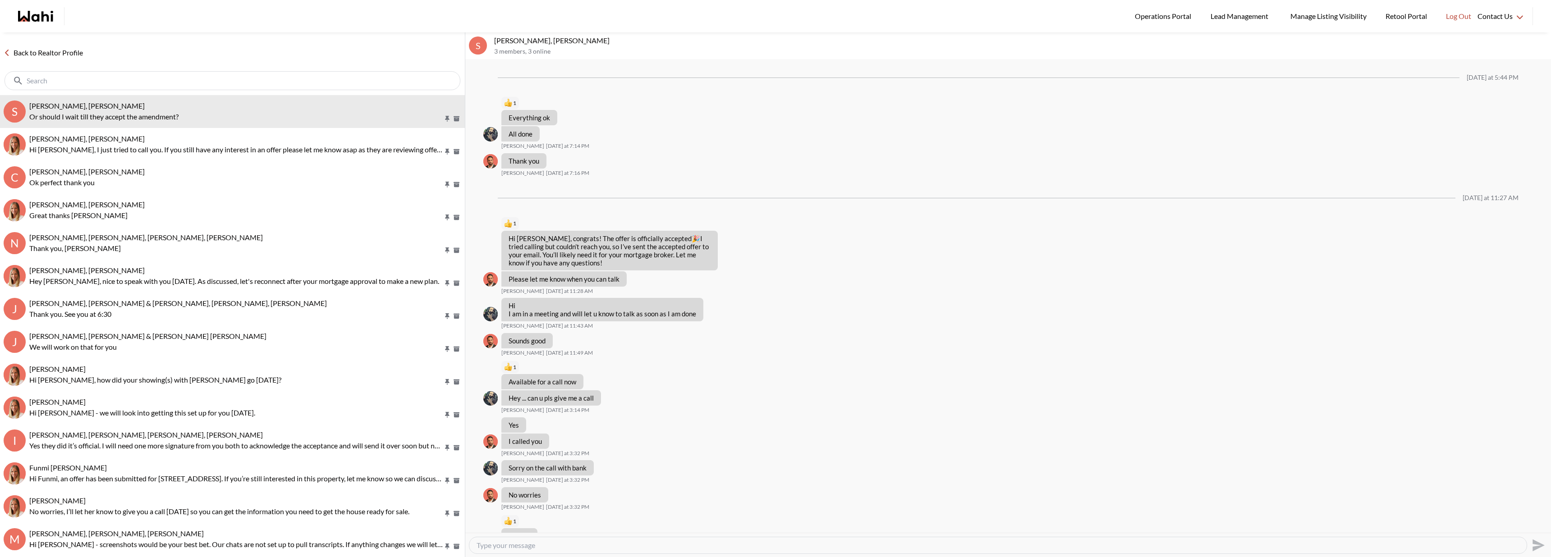
scroll to position [602, 0]
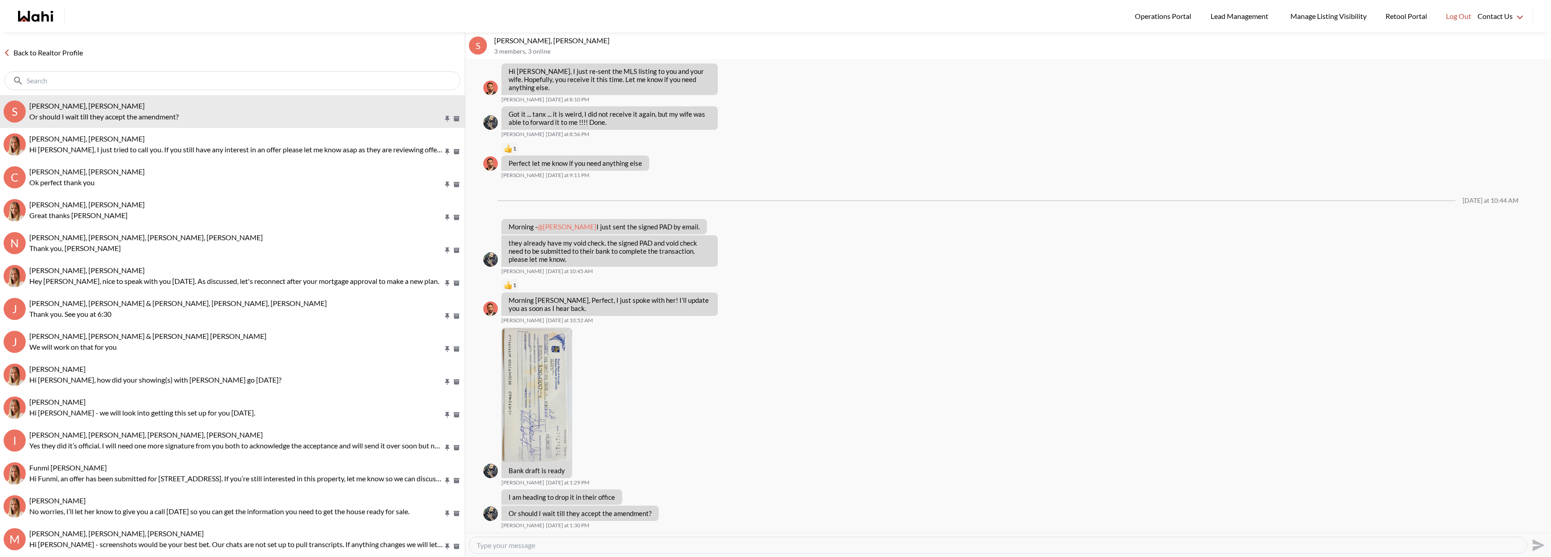
click at [86, 51] on link "Back to Realtor Profile" at bounding box center [43, 53] width 87 height 12
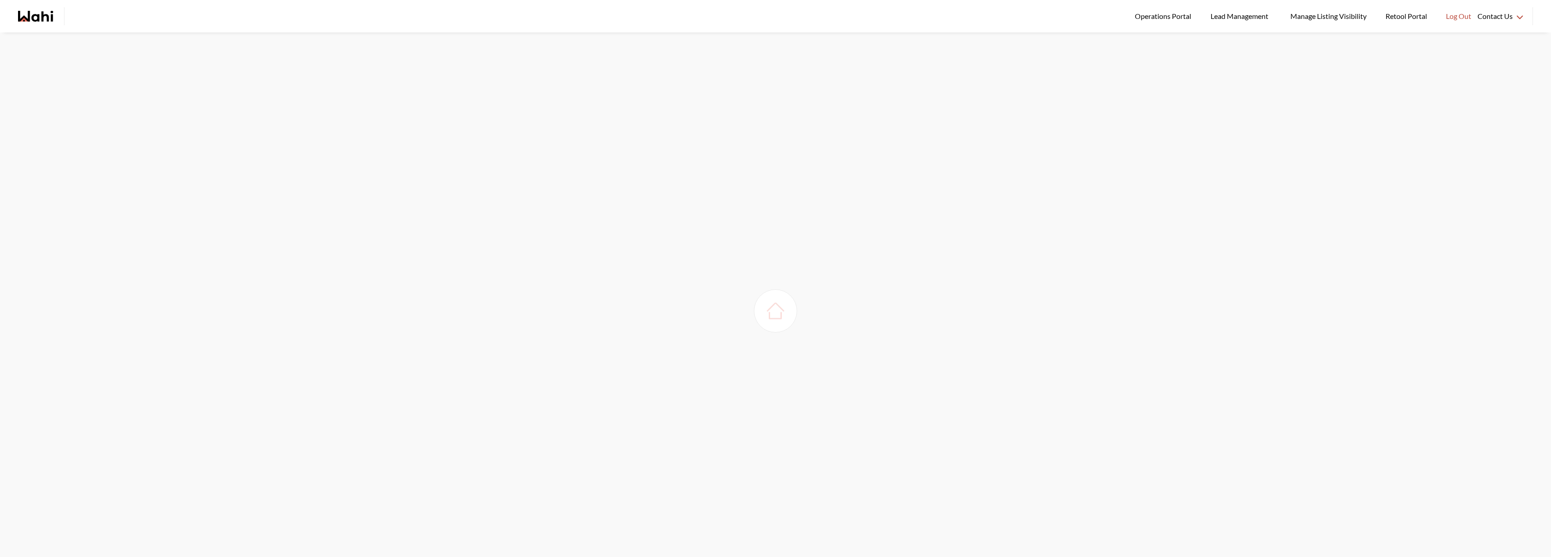
click at [52, 18] on icon "Wahi homepage" at bounding box center [43, 16] width 22 height 11
